Goal: Information Seeking & Learning: Understand process/instructions

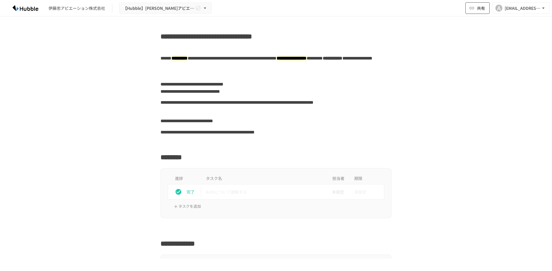
click at [477, 11] on span "共有" at bounding box center [481, 8] width 8 height 6
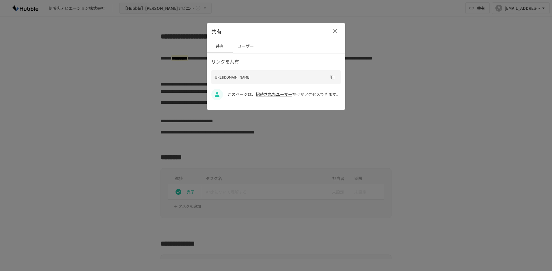
click at [240, 46] on button "ユーザー" at bounding box center [246, 46] width 26 height 14
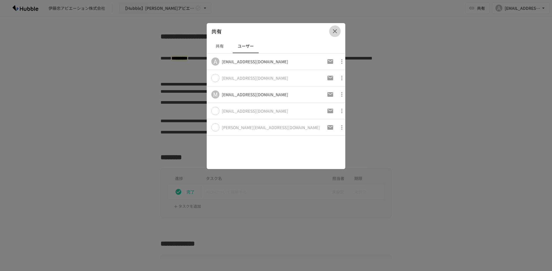
click at [335, 30] on icon "button" at bounding box center [334, 31] width 7 height 7
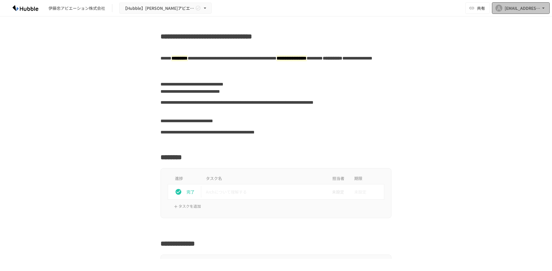
click at [539, 8] on div "[PERSON_NAME][EMAIL_ADDRESS][DOMAIN_NAME]" at bounding box center [522, 8] width 36 height 7
click at [539, 8] on div at bounding box center [276, 135] width 552 height 271
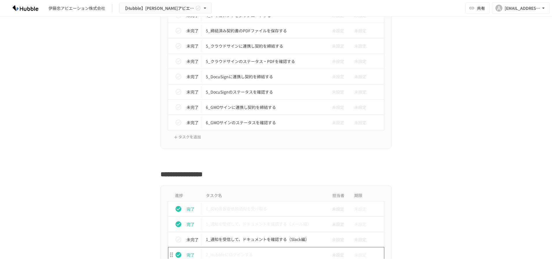
scroll to position [1183, 0]
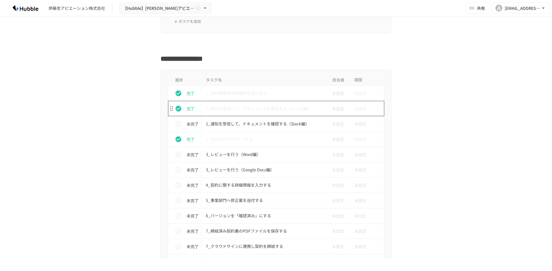
click at [288, 109] on p "1_通知を受信して、ドキュメントを確認する（メール編）" at bounding box center [264, 108] width 116 height 7
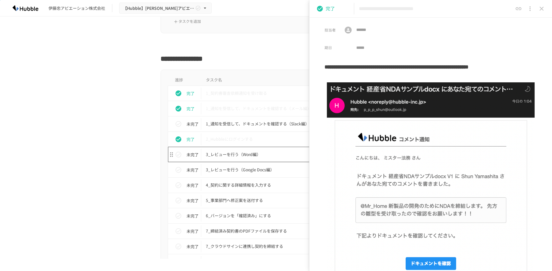
click at [234, 154] on p "3_レビューを行う（Word編）" at bounding box center [264, 154] width 116 height 7
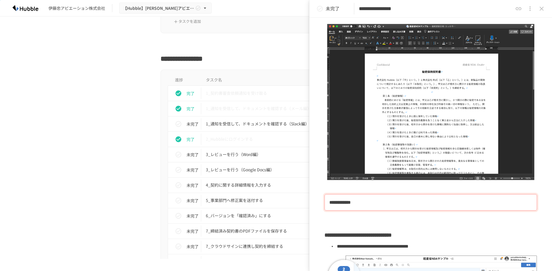
scroll to position [317, 0]
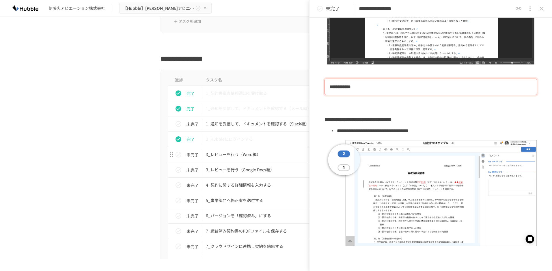
click at [248, 154] on p "3_レビューを行う（Word編）" at bounding box center [264, 154] width 116 height 7
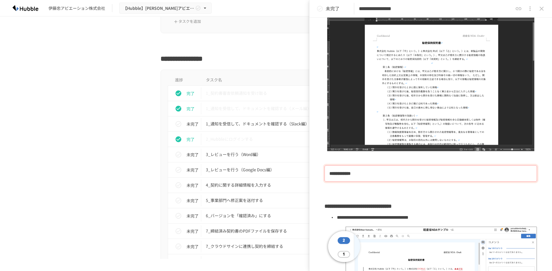
scroll to position [260, 0]
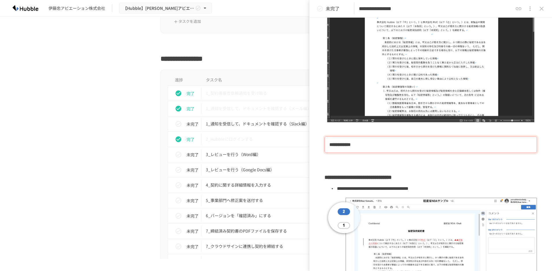
click at [135, 152] on div "進捗 タスク名 担当者 期限 完了 1_契約書審査依頼通知を受け取る 未設定 未設定 完了 1_通知を受信して、ドキュメントを確認する（メール編） 未設定 未…" at bounding box center [276, 225] width 352 height 310
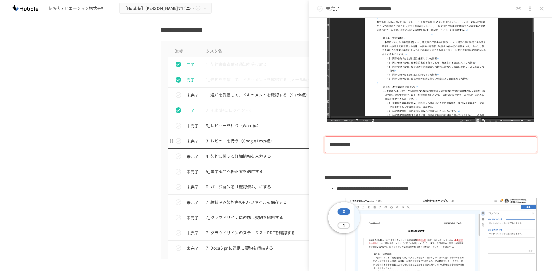
scroll to position [1241, 0]
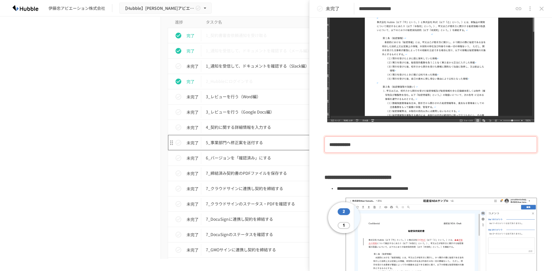
click at [241, 143] on p "5_事業部門へ修正案を送付する" at bounding box center [264, 142] width 116 height 7
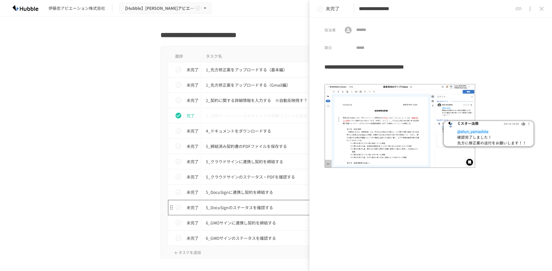
scroll to position [923, 0]
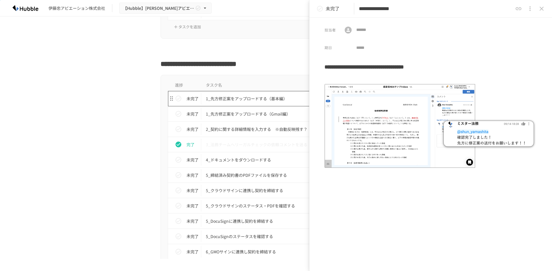
click at [253, 100] on p "1_先方修正案をアップロードする（基本編）" at bounding box center [264, 98] width 116 height 7
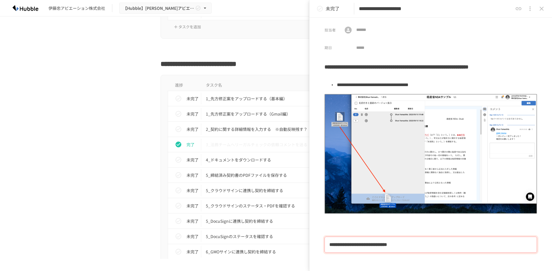
click at [225, 59] on h2 "**********" at bounding box center [275, 62] width 231 height 14
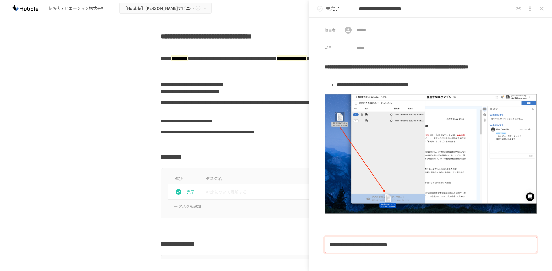
scroll to position [202, 0]
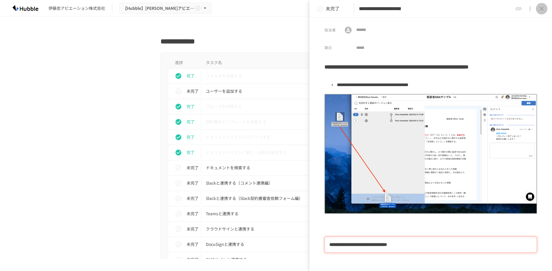
click at [540, 8] on icon "close drawer" at bounding box center [541, 8] width 7 height 7
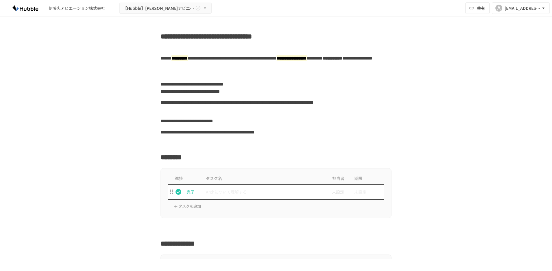
click at [230, 190] on p "Archについて理解する" at bounding box center [264, 191] width 116 height 7
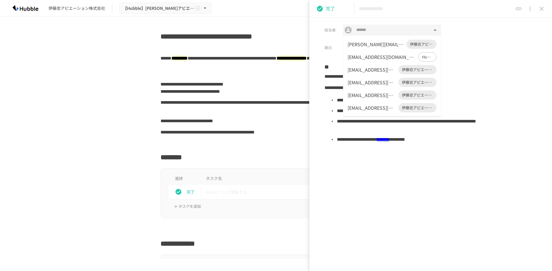
click at [363, 29] on input "text" at bounding box center [392, 30] width 76 height 8
click at [359, 108] on div "[PERSON_NAME][EMAIL_ADDRESS][DOMAIN_NAME]" at bounding box center [371, 107] width 48 height 7
type input "**********"
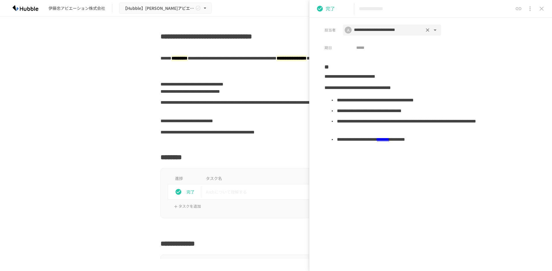
click at [474, 62] on h3 "**" at bounding box center [430, 65] width 212 height 11
click at [321, 5] on button "status" at bounding box center [320, 9] width 12 height 12
click at [389, 139] on link "*******" at bounding box center [383, 139] width 12 height 4
click at [233, 113] on div "**********" at bounding box center [275, 106] width 231 height 18
click at [538, 7] on icon "close drawer" at bounding box center [541, 8] width 7 height 7
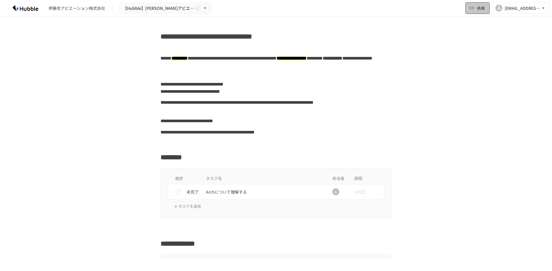
click at [481, 10] on span "共有" at bounding box center [481, 8] width 8 height 6
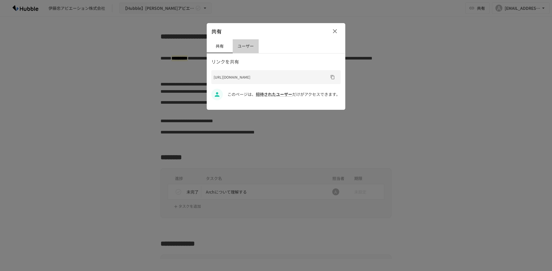
click at [250, 48] on button "ユーザー" at bounding box center [246, 46] width 26 height 14
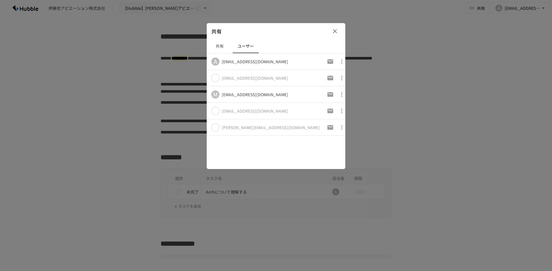
click at [340, 134] on td at bounding box center [336, 127] width 28 height 16
click at [332, 30] on icon "button" at bounding box center [334, 31] width 7 height 7
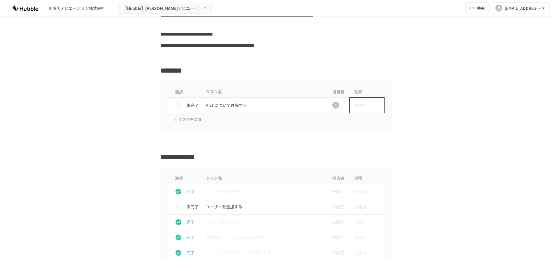
scroll to position [144, 0]
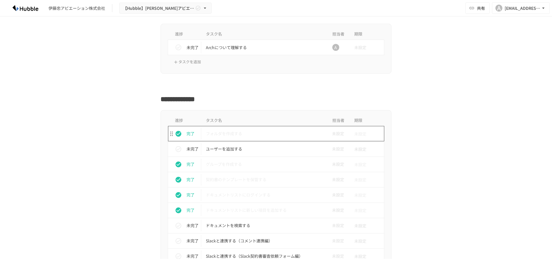
click at [221, 134] on p "フォルダを作成する" at bounding box center [264, 133] width 116 height 7
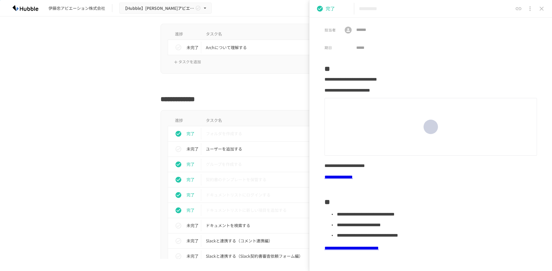
drag, startPoint x: 402, startPoint y: 80, endPoint x: 521, endPoint y: 84, distance: 118.6
click at [521, 84] on div "**********" at bounding box center [428, 79] width 208 height 11
click at [494, 51] on div "担当者 ​ ​ 期日 ​" at bounding box center [430, 35] width 242 height 35
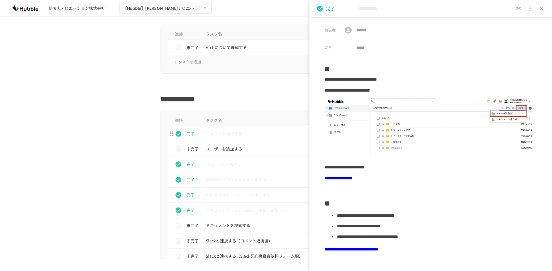
click at [215, 134] on p "フォルダを作成する" at bounding box center [264, 133] width 116 height 7
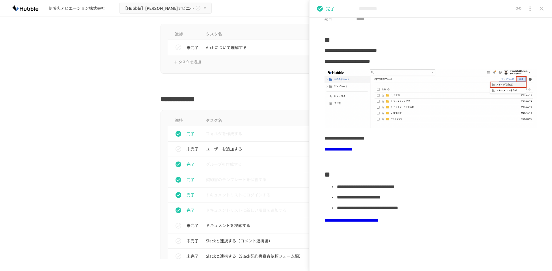
scroll to position [58, 0]
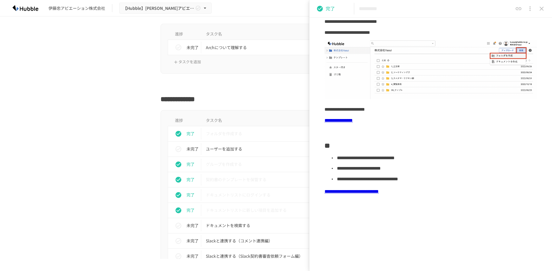
click at [370, 192] on link "**********" at bounding box center [351, 191] width 54 height 4
click at [241, 83] on div at bounding box center [275, 84] width 231 height 11
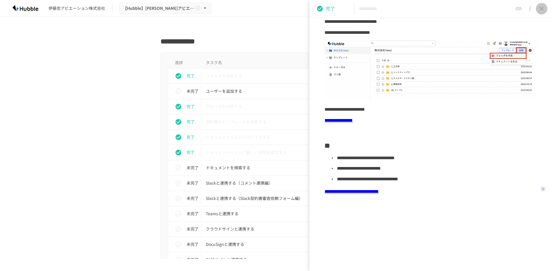
click at [541, 9] on icon "close drawer" at bounding box center [541, 9] width 4 height 4
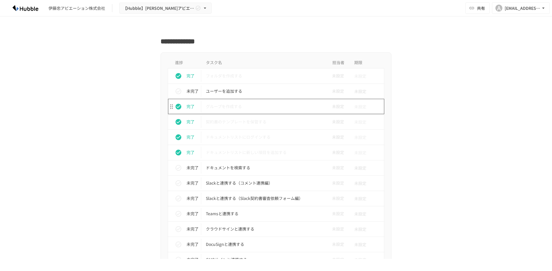
click at [213, 113] on td "グループを作成する" at bounding box center [263, 106] width 125 height 15
click at [213, 109] on p "グループを作成する" at bounding box center [264, 106] width 116 height 7
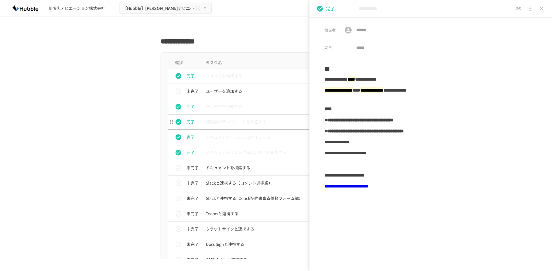
click at [215, 121] on p "契約書のテンプレートを保管する" at bounding box center [264, 121] width 116 height 7
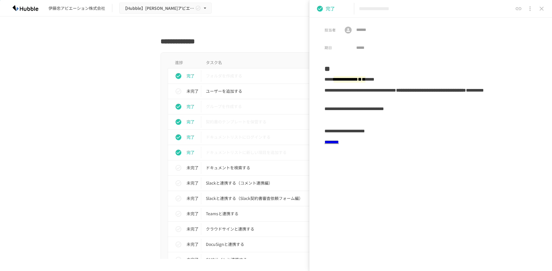
click at [339, 141] on link "********" at bounding box center [331, 142] width 14 height 4
click at [248, 139] on p "ドキュメントリストにログインする" at bounding box center [264, 136] width 116 height 7
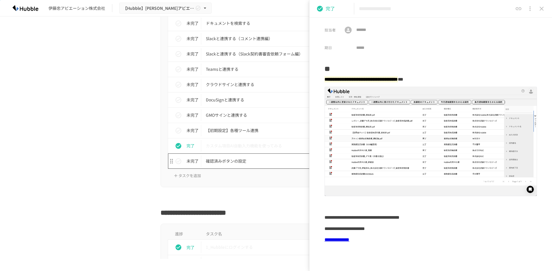
scroll to position [433, 0]
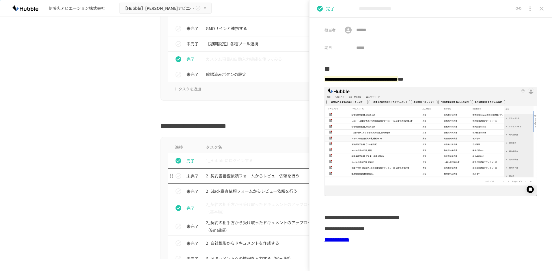
click at [229, 174] on p "2_契約書審査依頼フォームからレビュー依頼を行う" at bounding box center [264, 175] width 116 height 7
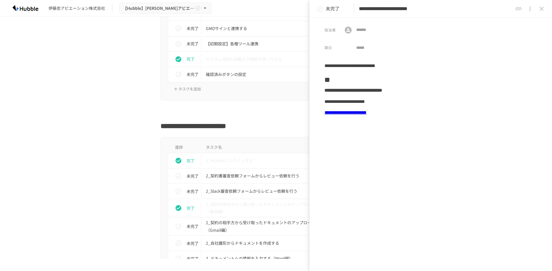
click at [366, 113] on link "**********" at bounding box center [345, 112] width 42 height 4
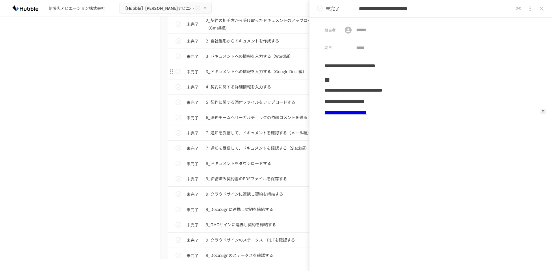
scroll to position [664, 0]
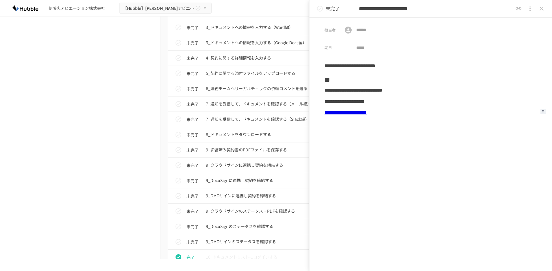
click at [309, 47] on div "担当者 ​ ​ 期日 ​" at bounding box center [430, 35] width 242 height 35
click at [540, 8] on icon "close drawer" at bounding box center [541, 8] width 7 height 7
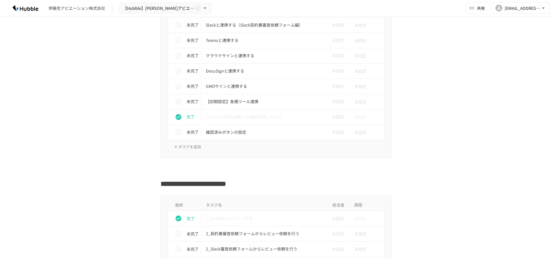
scroll to position [404, 0]
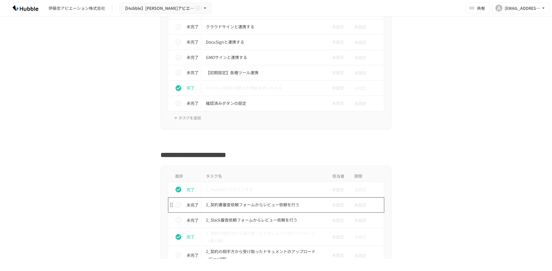
click at [255, 204] on p "2_契約書審査依頼フォームからレビュー依頼を行う" at bounding box center [264, 204] width 116 height 7
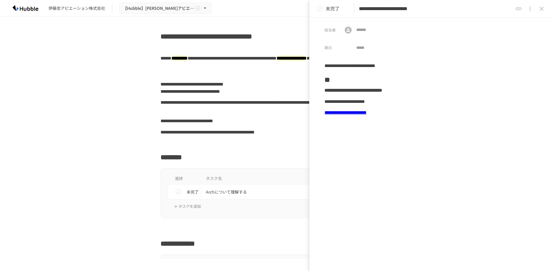
click at [382, 88] on b "**********" at bounding box center [353, 90] width 58 height 4
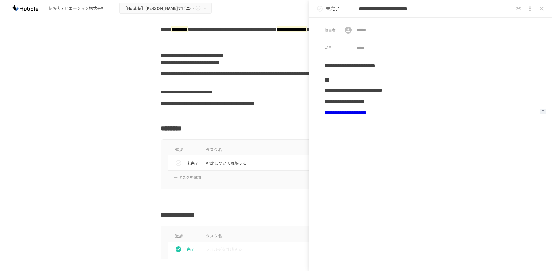
click at [366, 112] on link "**********" at bounding box center [345, 112] width 42 height 4
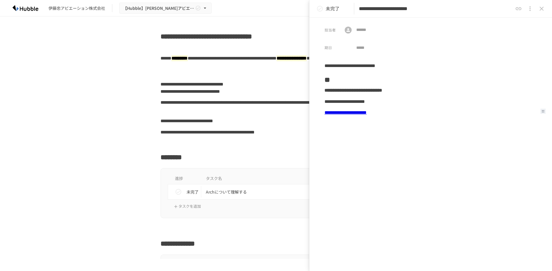
click at [543, 10] on icon "close drawer" at bounding box center [541, 8] width 7 height 7
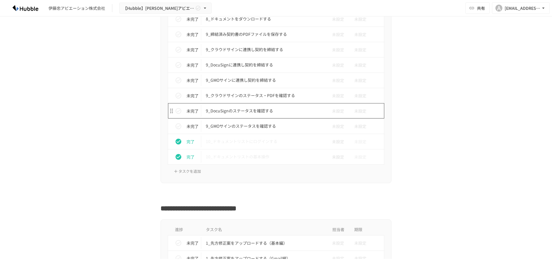
scroll to position [923, 0]
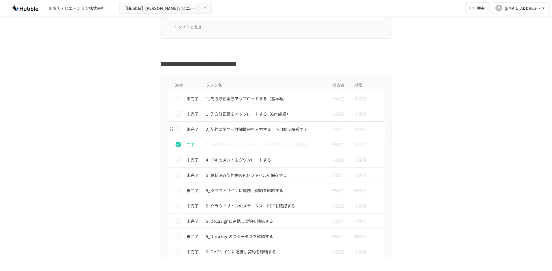
click at [234, 130] on p "2_契約に関する詳細情報を入力する　※自動反映残す？" at bounding box center [264, 128] width 116 height 7
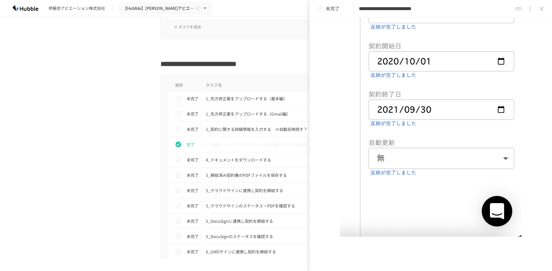
scroll to position [376, 0]
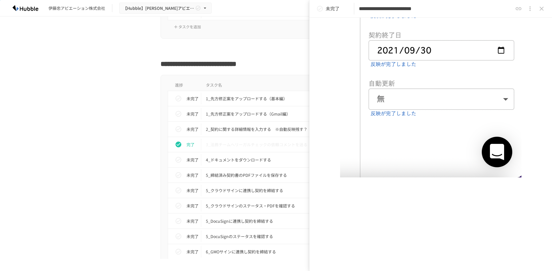
click at [538, 7] on icon "close drawer" at bounding box center [541, 8] width 7 height 7
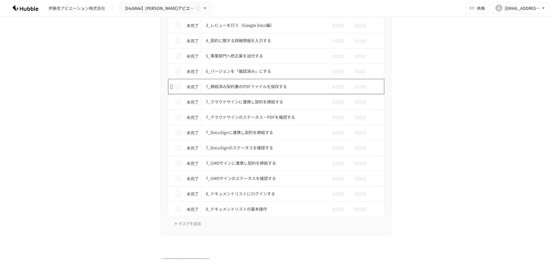
scroll to position [1442, 0]
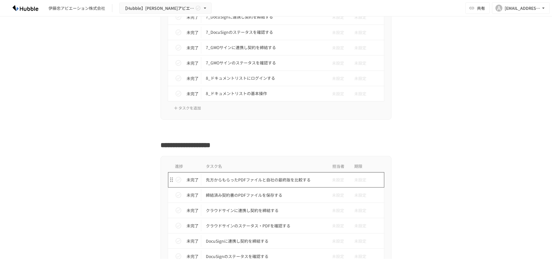
click at [248, 179] on p "先方からもらったPDFファイルと自社の最終版を比較する" at bounding box center [264, 179] width 116 height 7
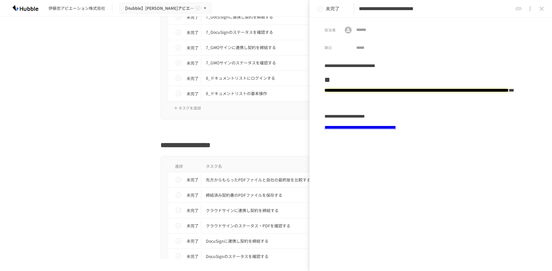
click at [393, 129] on link "**********" at bounding box center [360, 127] width 72 height 4
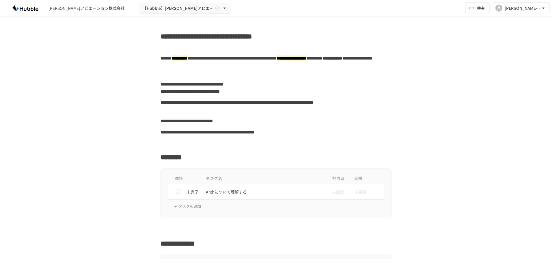
click at [26, 10] on img at bounding box center [25, 7] width 37 height 9
click at [21, 6] on img at bounding box center [25, 7] width 37 height 9
click at [23, 8] on img at bounding box center [25, 7] width 37 height 9
click at [377, 113] on div "**********" at bounding box center [275, 106] width 231 height 18
